Goal: Task Accomplishment & Management: Complete application form

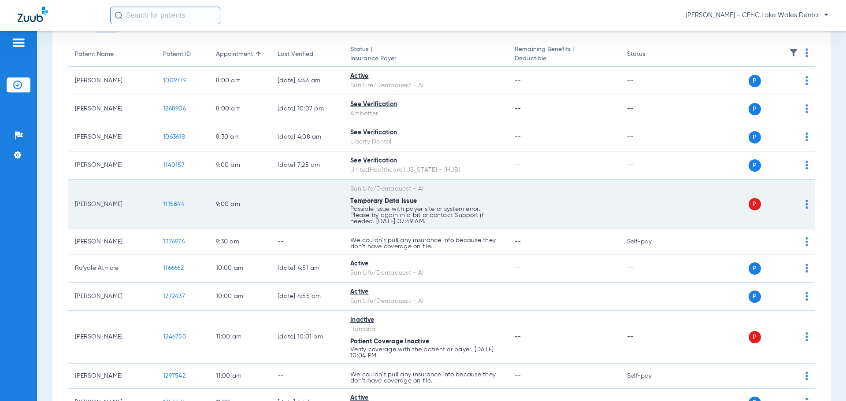
scroll to position [88, 0]
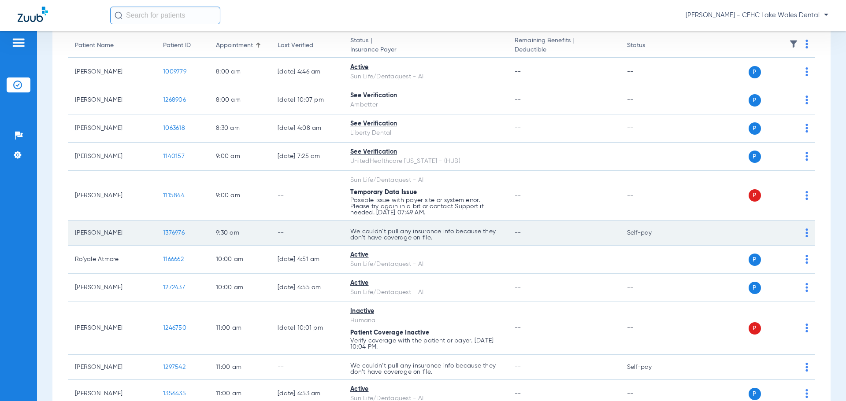
click at [176, 235] on span "1376976" at bounding box center [174, 233] width 22 height 6
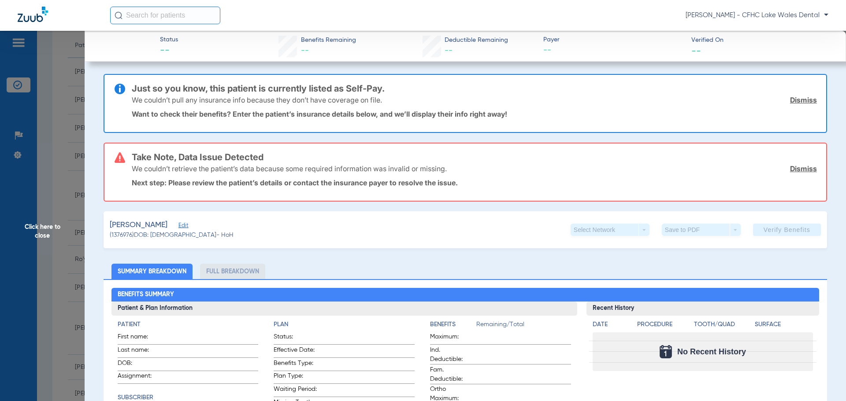
type input "[PERSON_NAME]"
type input "WURTH"
type input "[DATE]"
click at [800, 102] on link "Dismiss" at bounding box center [803, 100] width 27 height 9
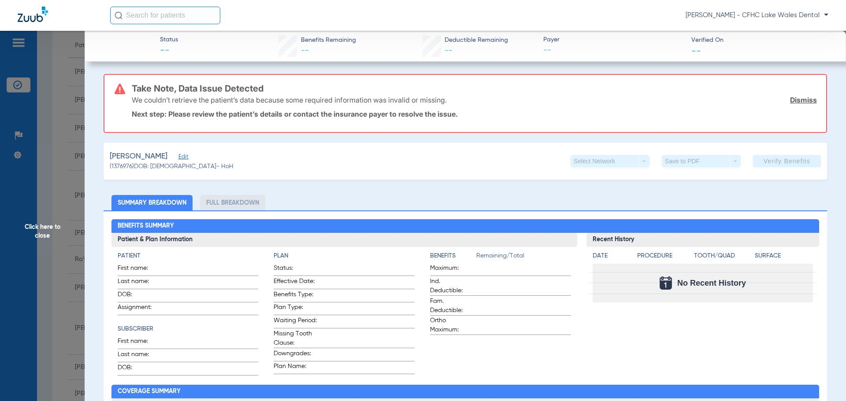
click at [800, 102] on link "Dismiss" at bounding box center [803, 100] width 27 height 9
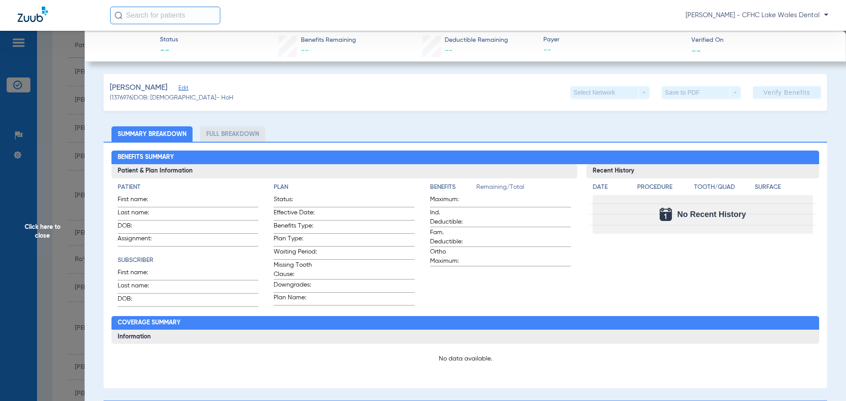
click at [179, 89] on span "Edit" at bounding box center [182, 89] width 8 height 8
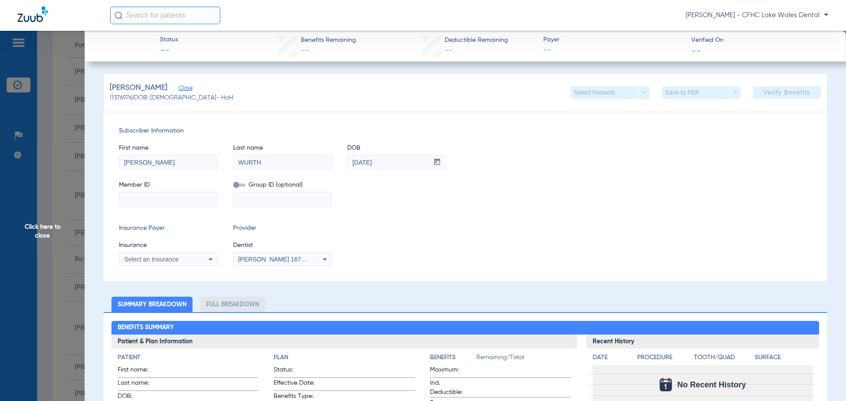
click at [137, 200] on input at bounding box center [168, 200] width 98 height 14
click at [175, 199] on input at bounding box center [168, 200] width 98 height 14
type input "589190960"
click at [141, 259] on span "Select an Insurance" at bounding box center [151, 259] width 55 height 7
type input "omah"
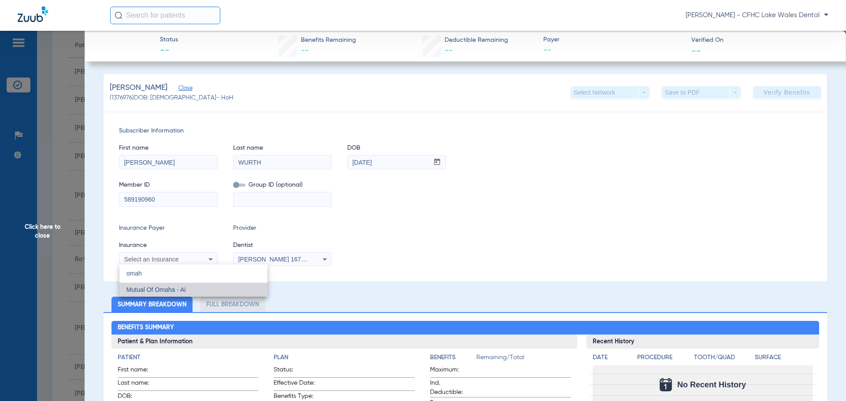
click at [187, 289] on mat-option "Mutual Of Omaha - Ai" at bounding box center [193, 290] width 148 height 14
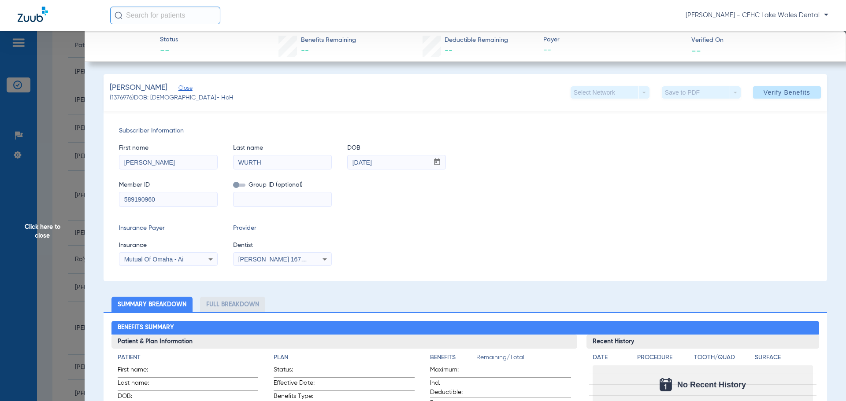
click at [142, 200] on input "589190960" at bounding box center [168, 200] width 98 height 14
click at [783, 93] on span "Verify Benefits" at bounding box center [786, 92] width 47 height 7
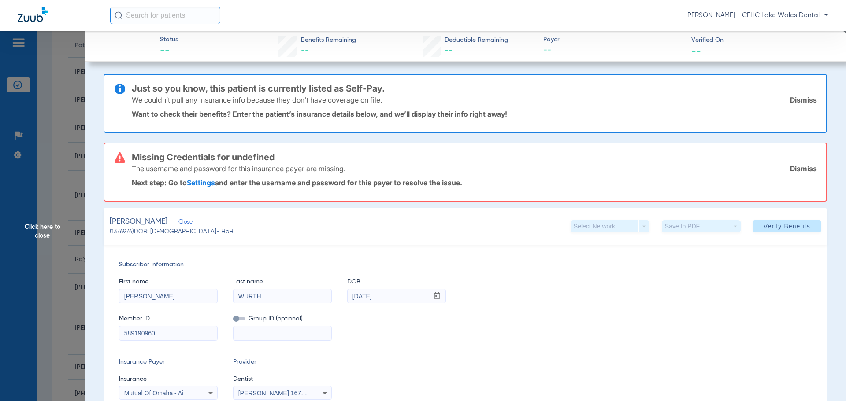
click at [800, 102] on link "Dismiss" at bounding box center [803, 100] width 27 height 9
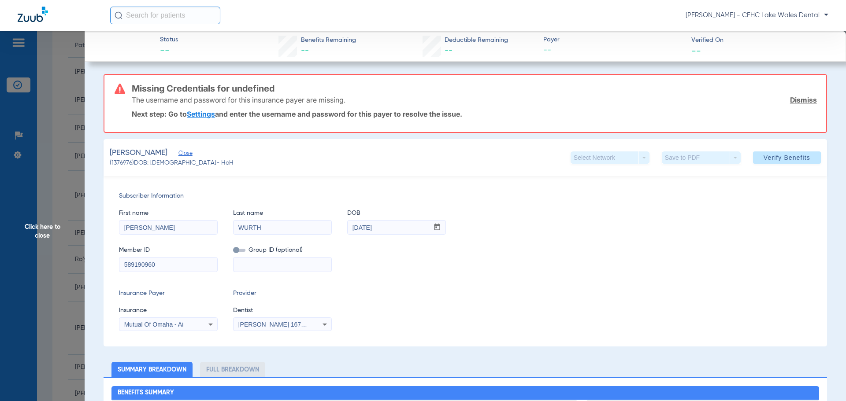
click at [800, 102] on link "Dismiss" at bounding box center [803, 100] width 27 height 9
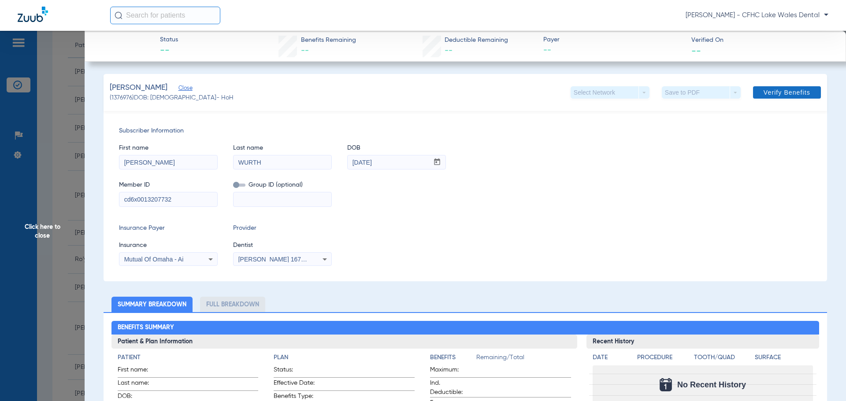
click at [766, 95] on span "Verify Benefits" at bounding box center [786, 92] width 47 height 7
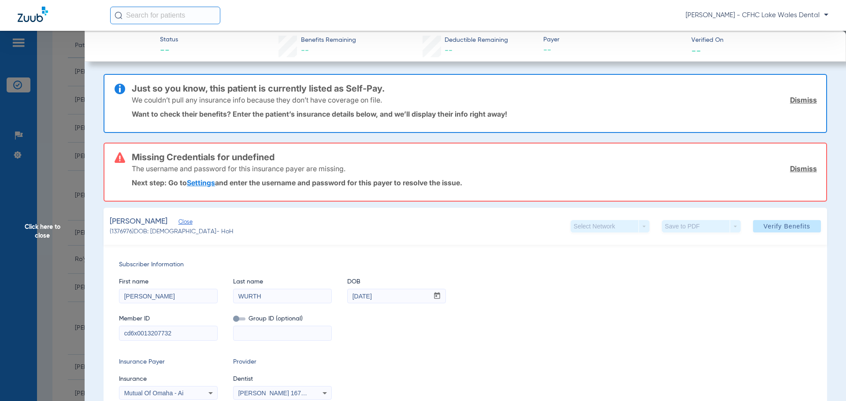
click at [793, 100] on link "Dismiss" at bounding box center [803, 100] width 27 height 9
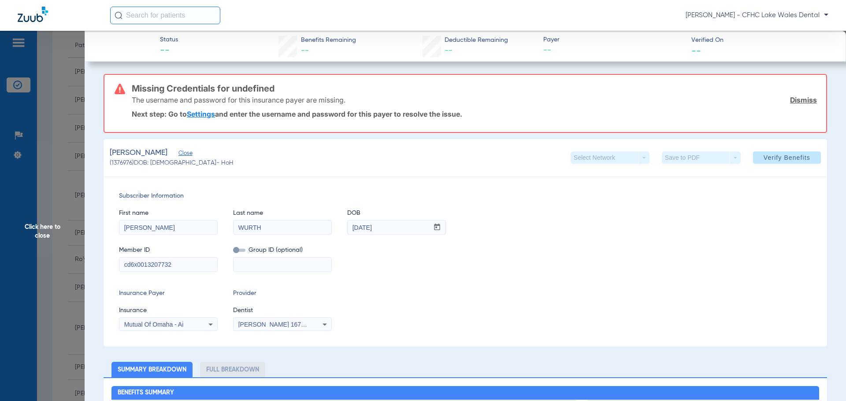
click at [793, 100] on link "Dismiss" at bounding box center [803, 100] width 27 height 9
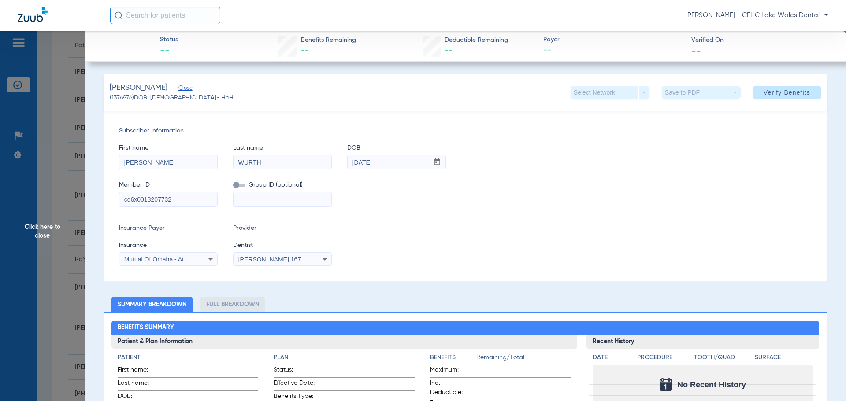
click at [133, 199] on input "cd6x0013207732" at bounding box center [168, 200] width 98 height 14
type input "589190960"
click at [794, 92] on span "Verify Benefits" at bounding box center [786, 92] width 47 height 7
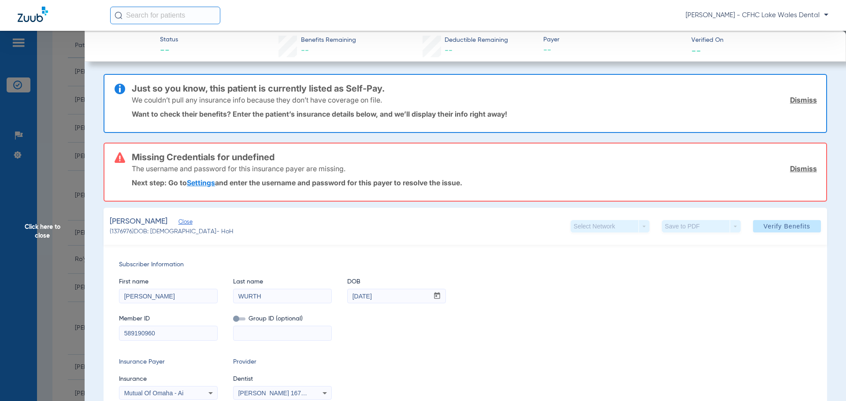
click at [792, 100] on link "Dismiss" at bounding box center [803, 100] width 27 height 9
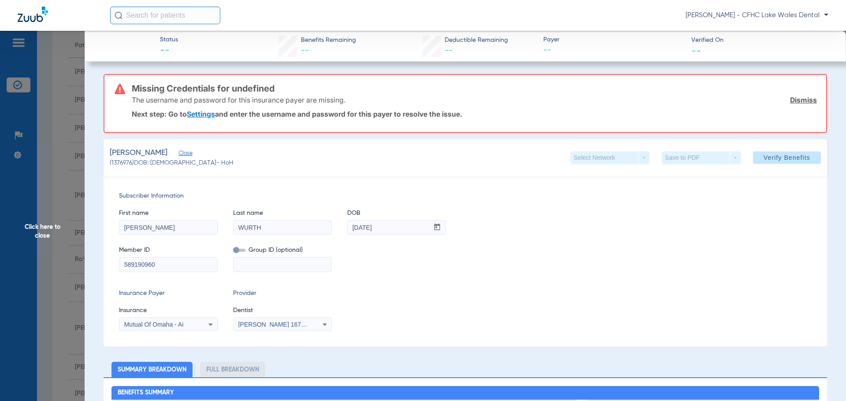
click at [792, 100] on link "Dismiss" at bounding box center [803, 100] width 27 height 9
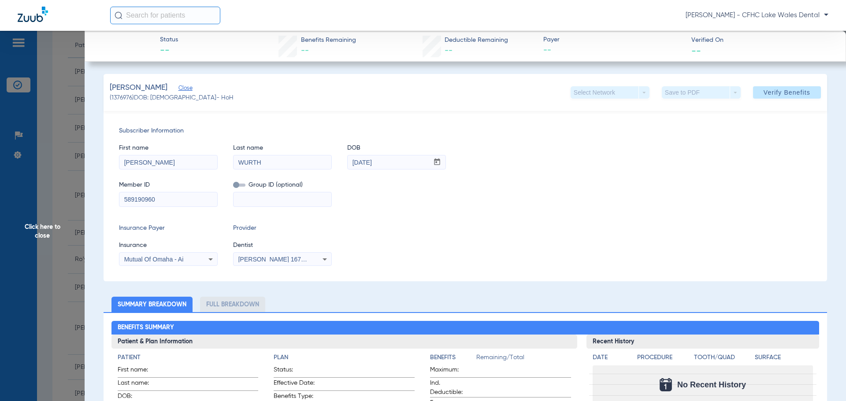
click at [169, 203] on input "589190960" at bounding box center [168, 200] width 98 height 14
click at [39, 261] on span "Click here to close" at bounding box center [42, 231] width 85 height 401
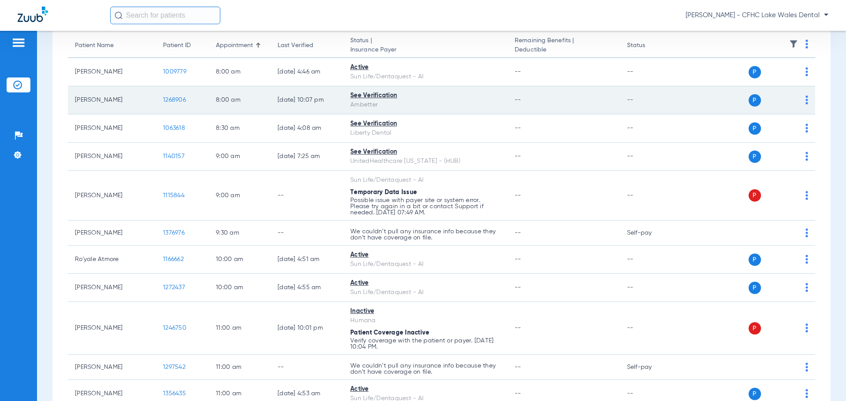
scroll to position [0, 0]
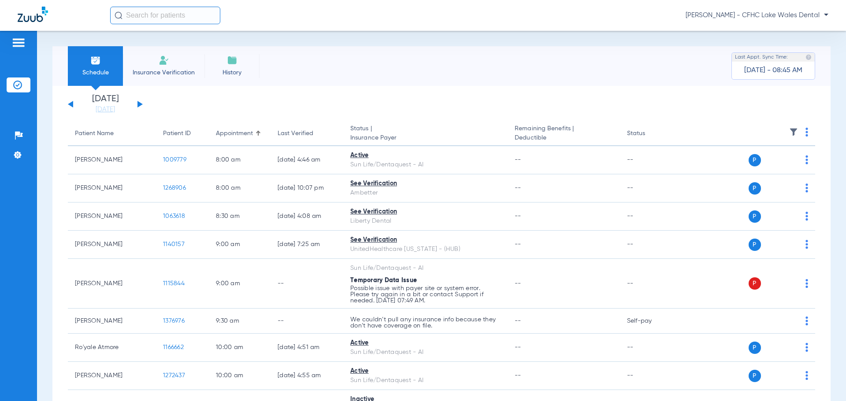
click at [138, 104] on button at bounding box center [139, 104] width 5 height 7
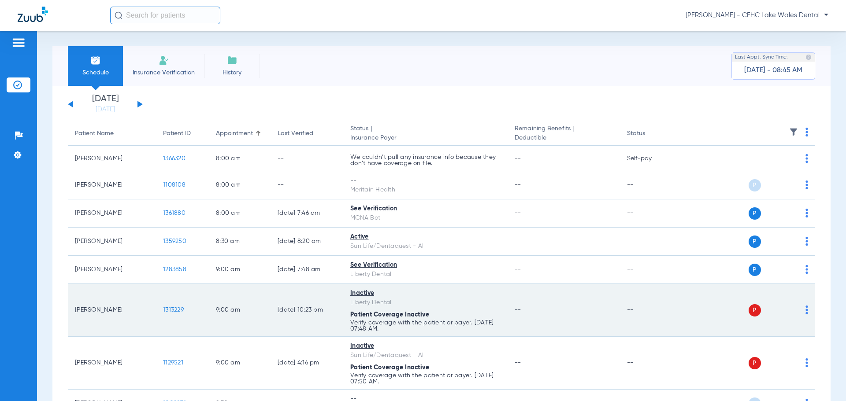
click at [174, 311] on span "1313229" at bounding box center [173, 310] width 21 height 6
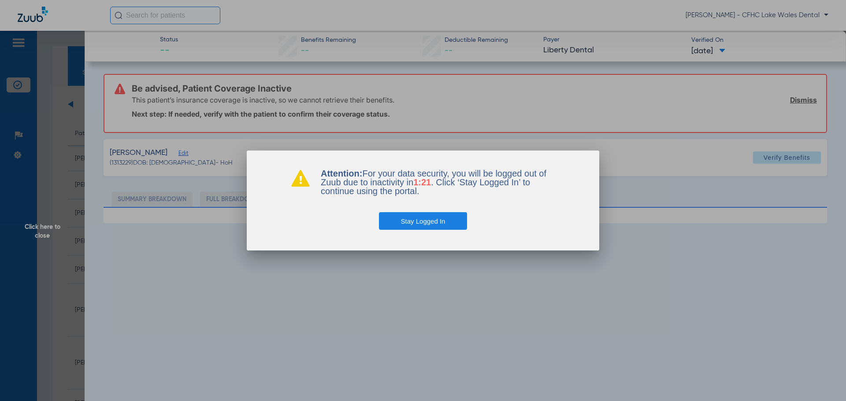
click at [439, 213] on button "Stay Logged In" at bounding box center [423, 221] width 89 height 18
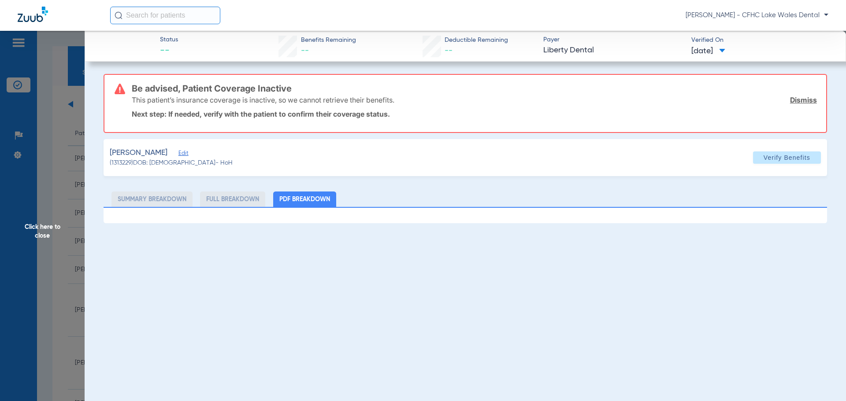
drag, startPoint x: 436, startPoint y: 226, endPoint x: 476, endPoint y: 185, distance: 57.3
click at [437, 226] on div "Status -- Benefits Remaining -- Deductible Remaining -- Payer Liberty Dental Ve…" at bounding box center [465, 231] width 761 height 401
